Goal: Navigation & Orientation: Find specific page/section

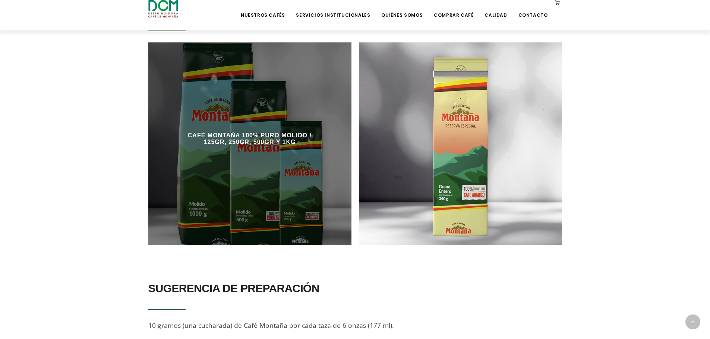
scroll to position [484, 0]
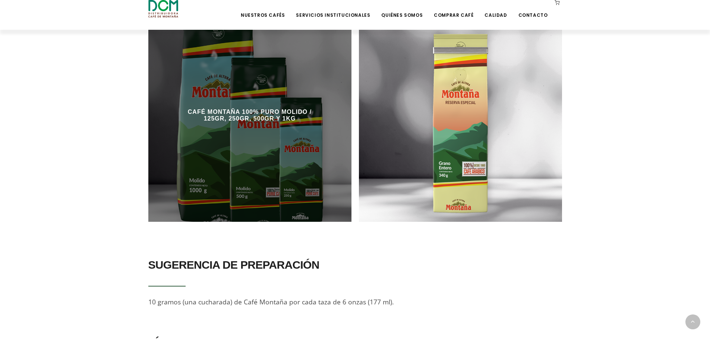
click at [297, 167] on div at bounding box center [249, 120] width 203 height 203
click at [273, 113] on div "CAFÉ MONTAÑA 100% PURO MOLIDO / 125GR, 250GR, 500GR Y 1KG" at bounding box center [249, 116] width 142 height 30
click at [276, 101] on div "CAFÉ MONTAÑA 100% PURO MOLIDO / 125GR, 250GR, 500GR Y 1KG" at bounding box center [249, 116] width 142 height 30
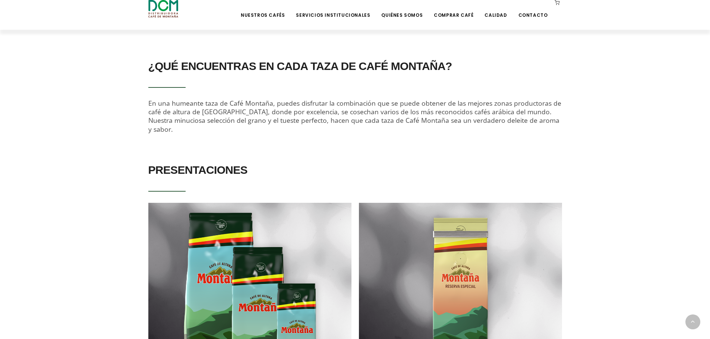
scroll to position [256, 0]
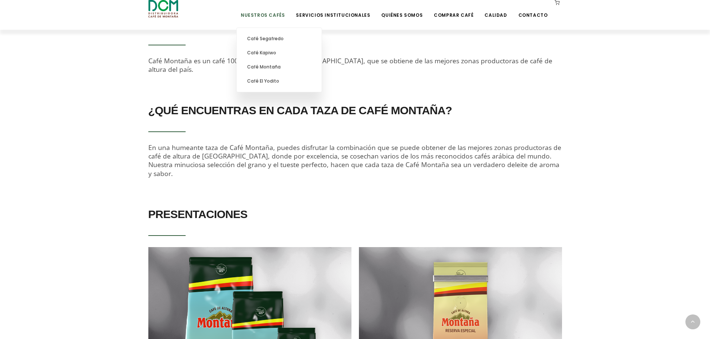
click at [275, 14] on link "Nuestros Cafés" at bounding box center [262, 10] width 53 height 18
click at [291, 72] on link "Café Montaña" at bounding box center [279, 67] width 78 height 14
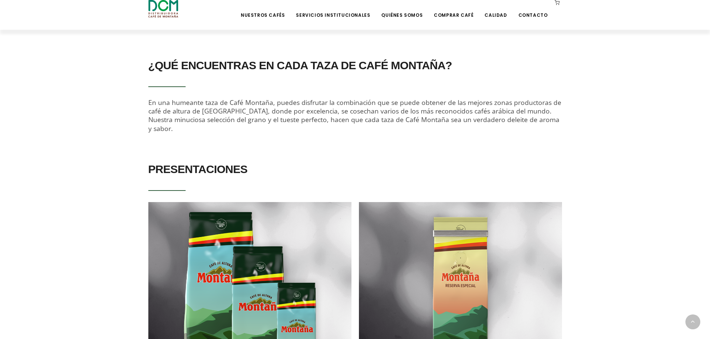
scroll to position [373, 0]
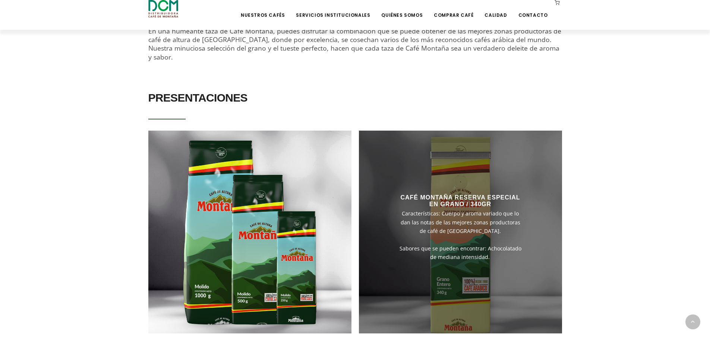
click at [556, 210] on div at bounding box center [460, 232] width 203 height 203
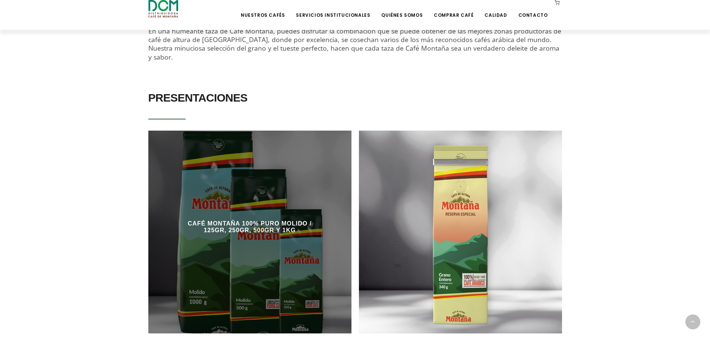
click at [339, 224] on div at bounding box center [249, 232] width 203 height 203
